Goal: Task Accomplishment & Management: Manage account settings

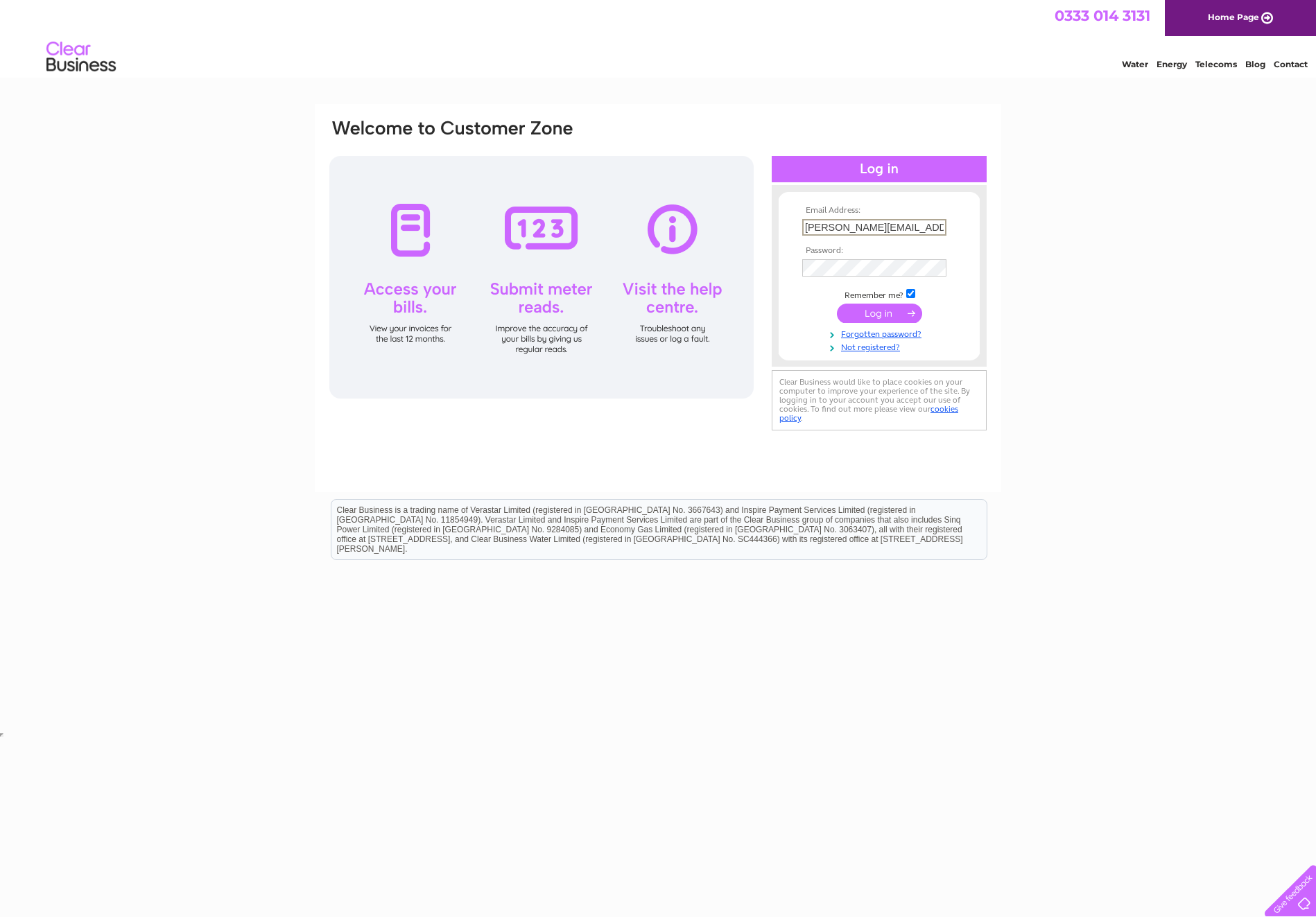
click at [935, 225] on input "jennifer.wong@crandale.co" at bounding box center [874, 227] width 144 height 17
type input "jennifer.wong@crandale.com"
click at [879, 310] on input "submit" at bounding box center [880, 312] width 85 height 20
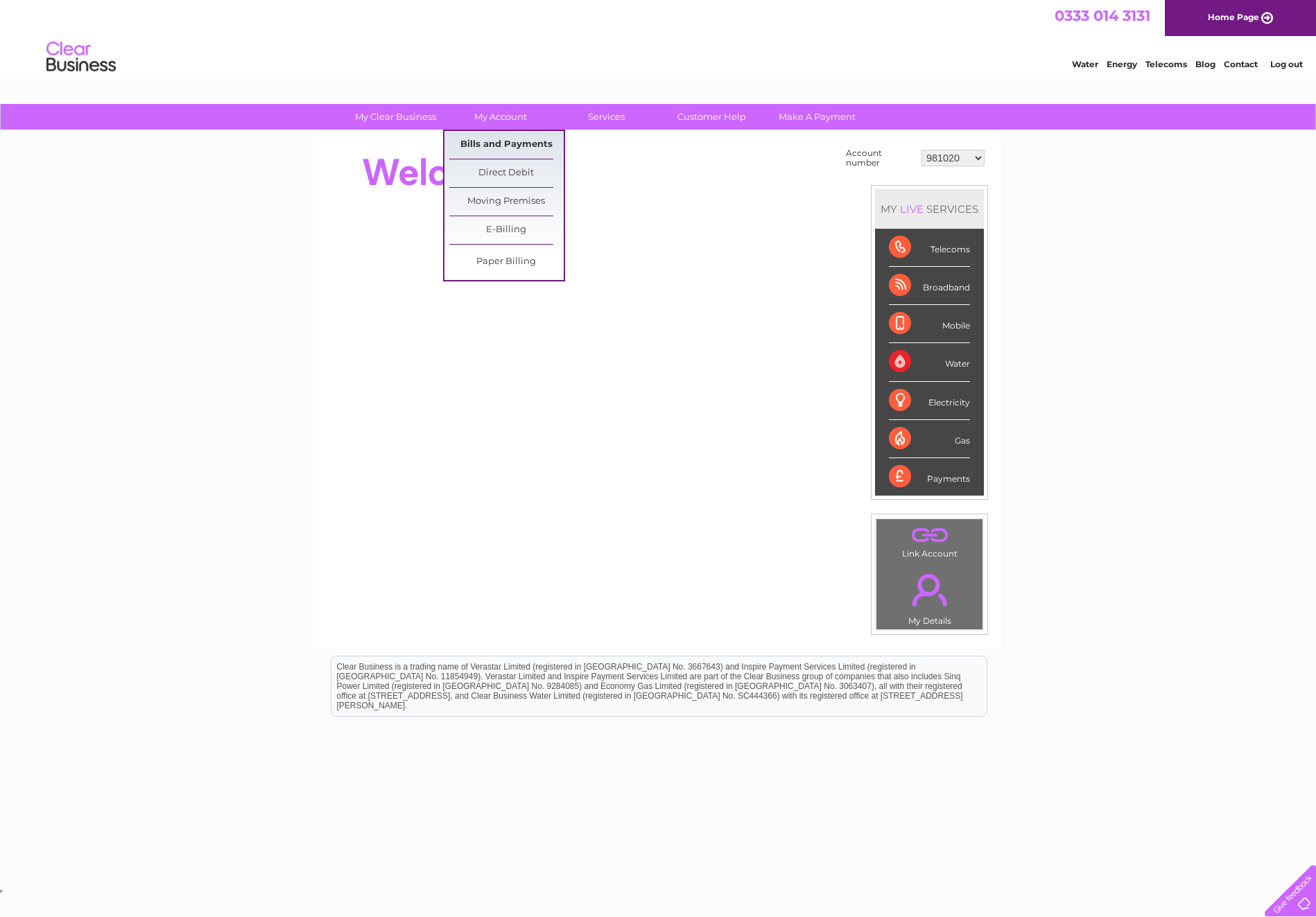
click at [485, 142] on link "Bills and Payments" at bounding box center [506, 145] width 114 height 28
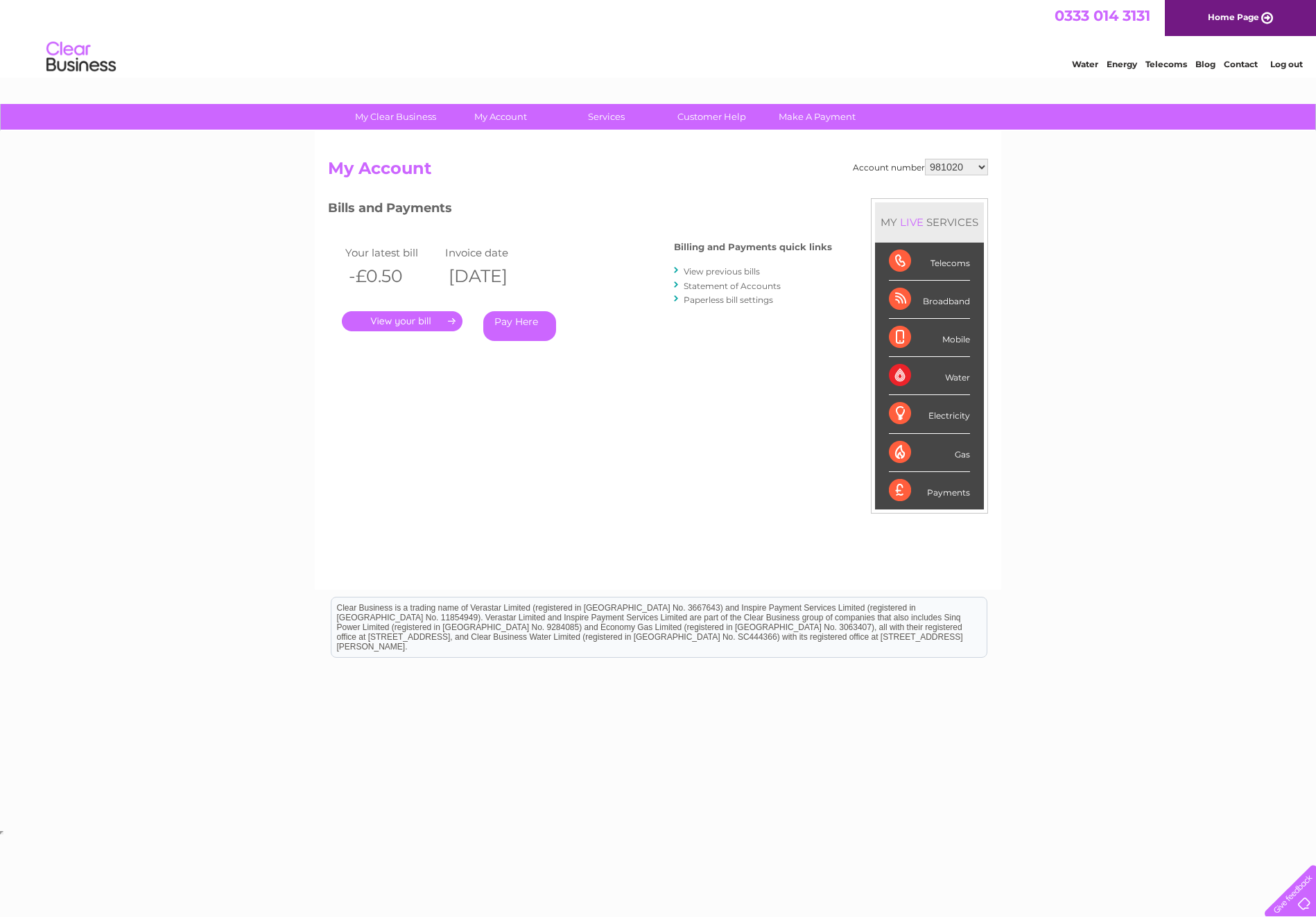
select select "992267"
click at [389, 317] on link "." at bounding box center [403, 321] width 121 height 20
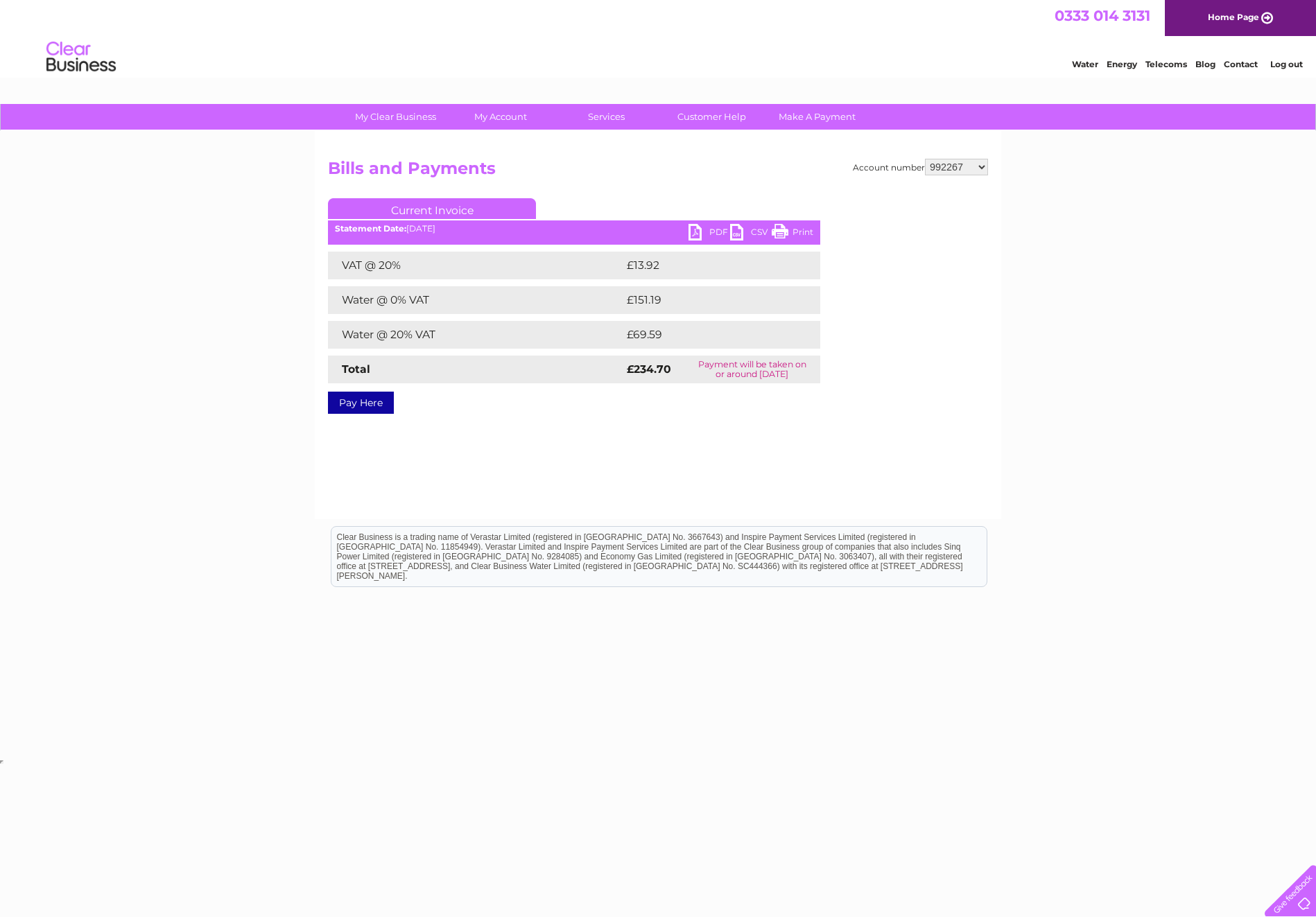
click at [699, 233] on link "PDF" at bounding box center [709, 234] width 42 height 20
select select "30274059"
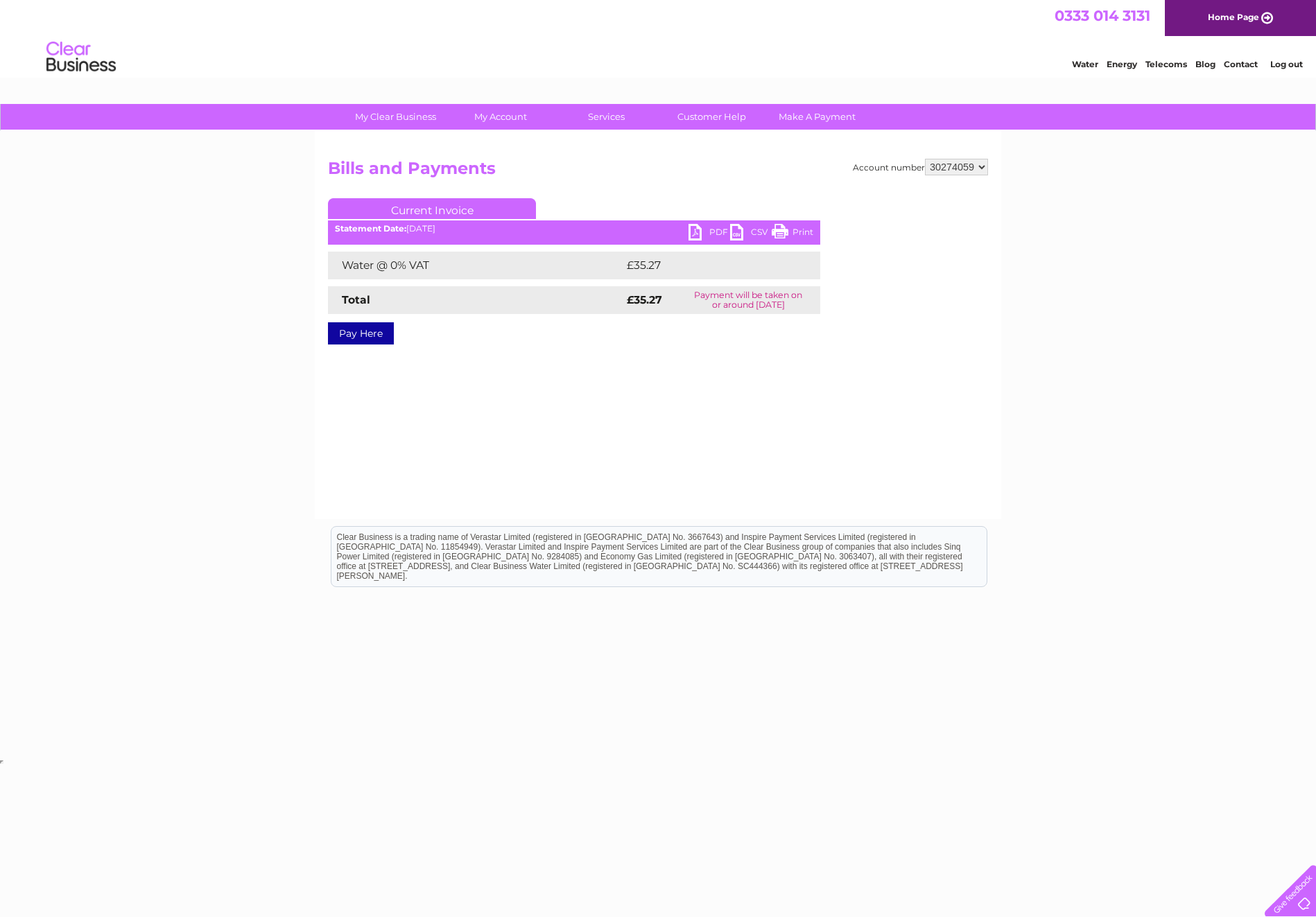
click at [697, 233] on link "PDF" at bounding box center [709, 234] width 42 height 20
